Goal: Book appointment/travel/reservation

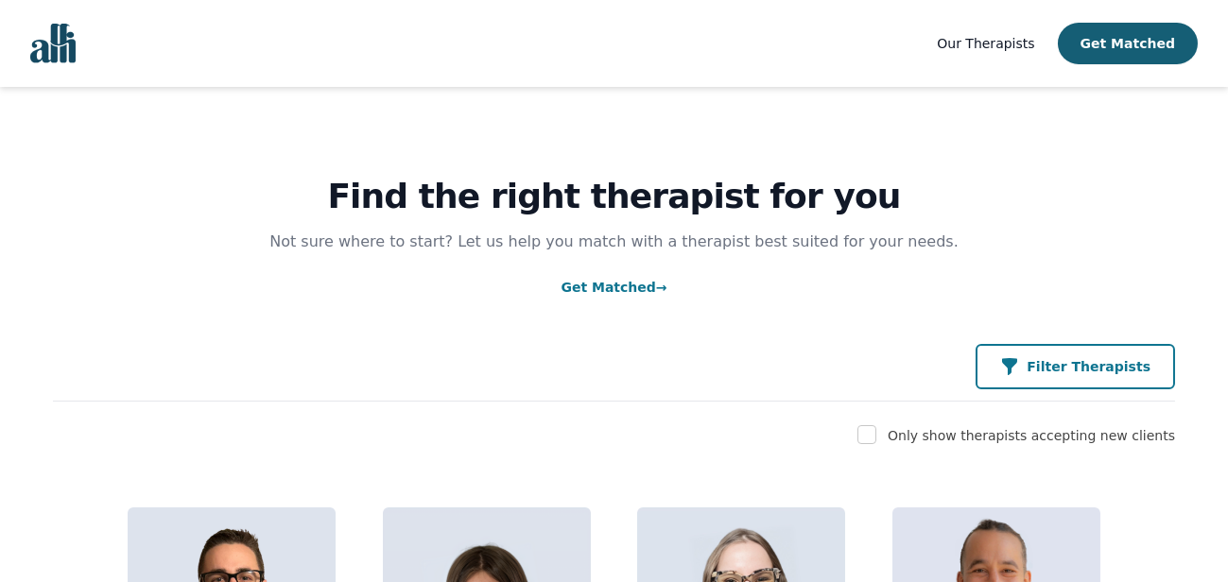
click at [1019, 358] on icon "button" at bounding box center [1009, 366] width 19 height 19
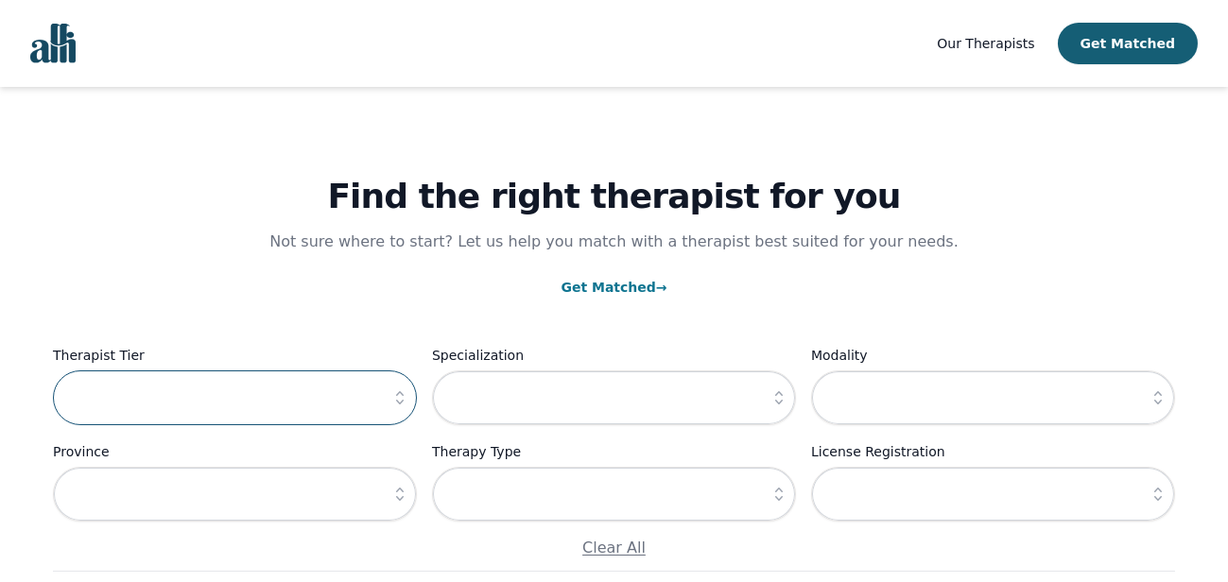
click at [278, 391] on input "text" at bounding box center [235, 398] width 364 height 55
click at [398, 406] on icon "button" at bounding box center [399, 398] width 19 height 19
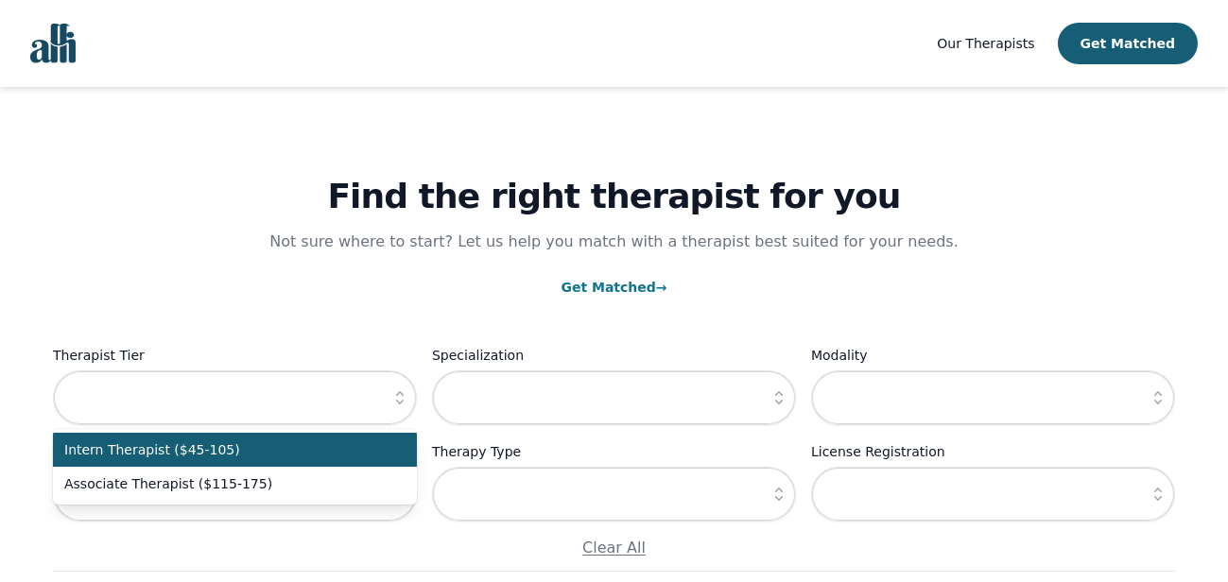
click at [366, 453] on span "Intern Therapist ($45-105)" at bounding box center [223, 450] width 319 height 19
type input "Intern Therapist ($45-105)"
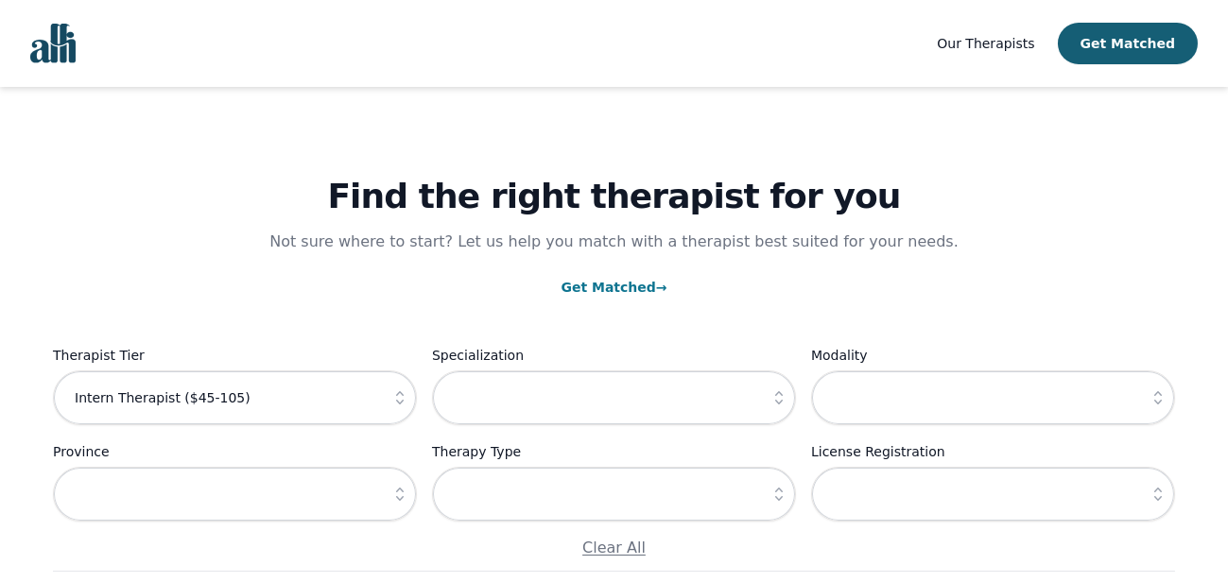
click at [782, 500] on icon "button" at bounding box center [779, 494] width 19 height 19
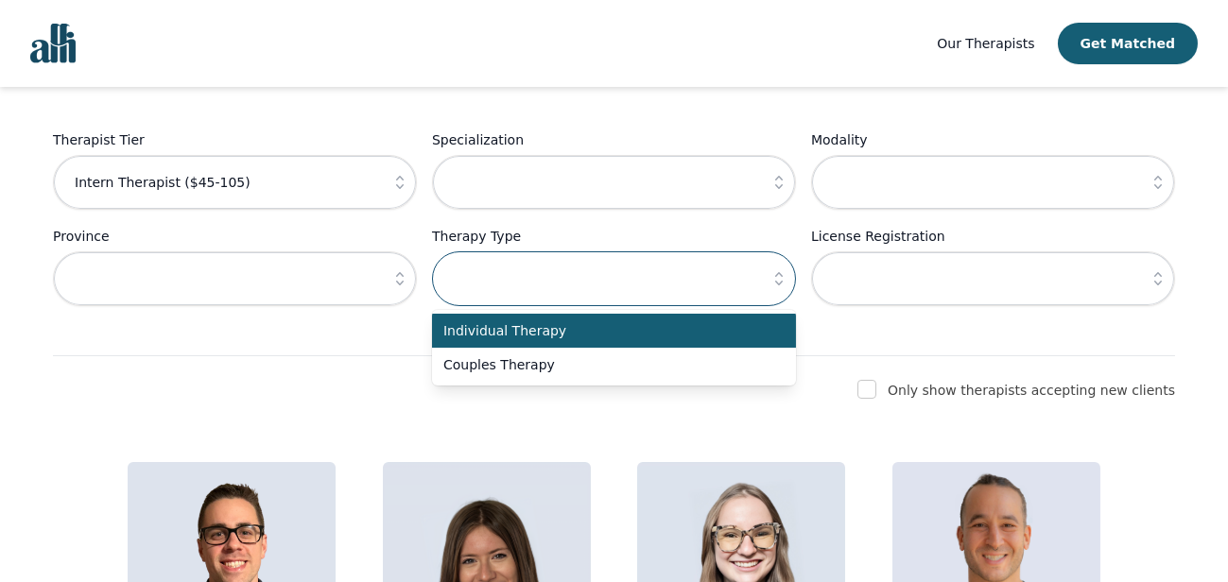
scroll to position [220, 0]
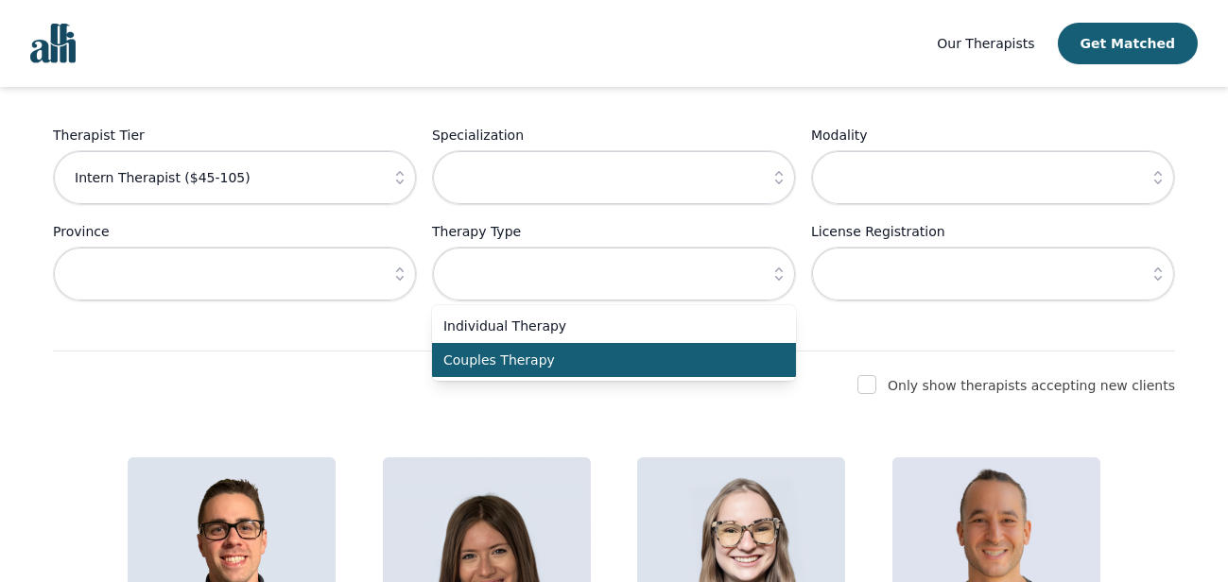
click at [694, 355] on span "Couples Therapy" at bounding box center [602, 360] width 319 height 19
type input "Couples Therapy"
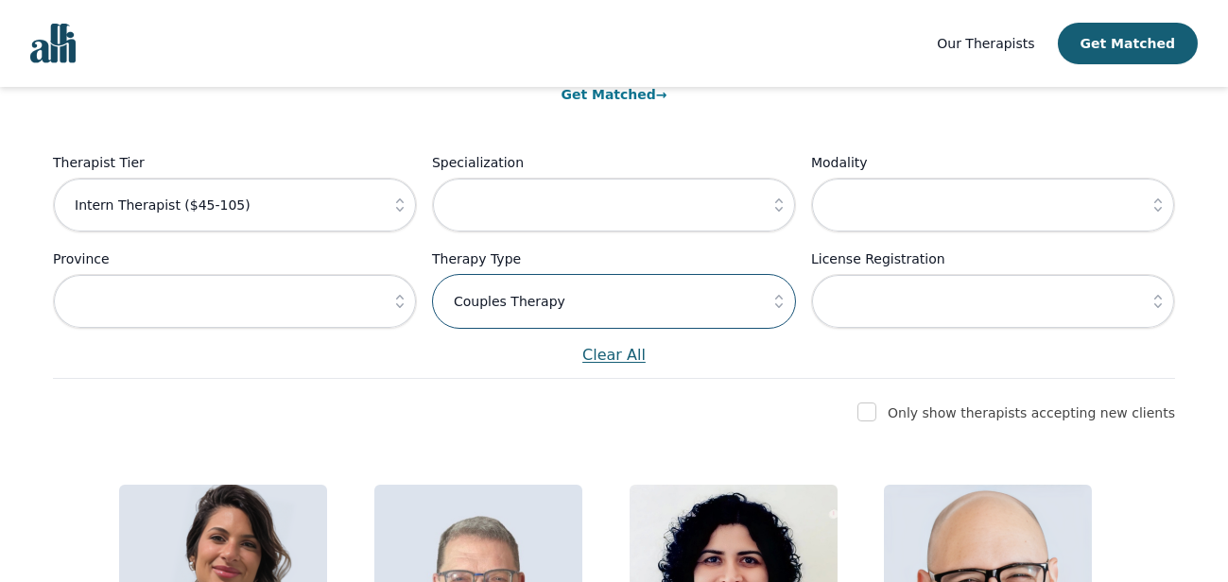
scroll to position [0, 0]
